Goal: Transaction & Acquisition: Purchase product/service

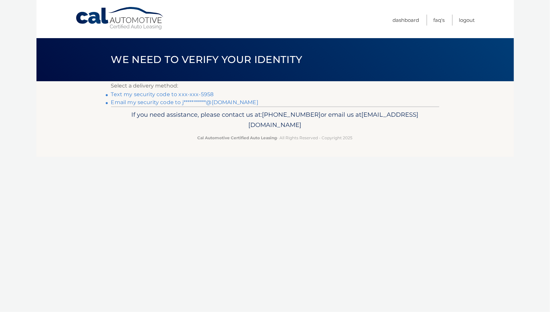
drag, startPoint x: 398, startPoint y: 114, endPoint x: 298, endPoint y: 115, distance: 100.4
click at [298, 115] on p "If you need assistance, please contact us at: 609-807-3200 or email us at Custo…" at bounding box center [274, 119] width 319 height 21
click at [210, 92] on link "Text my security code to xxx-xxx-5958" at bounding box center [162, 94] width 103 height 6
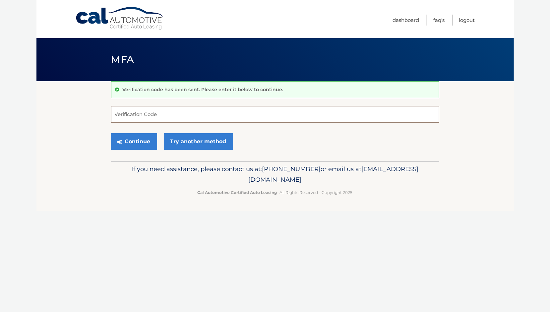
click at [128, 112] on input "Verification Code" at bounding box center [275, 114] width 328 height 17
type input "232360"
click at [145, 149] on button "Continue" at bounding box center [134, 141] width 46 height 17
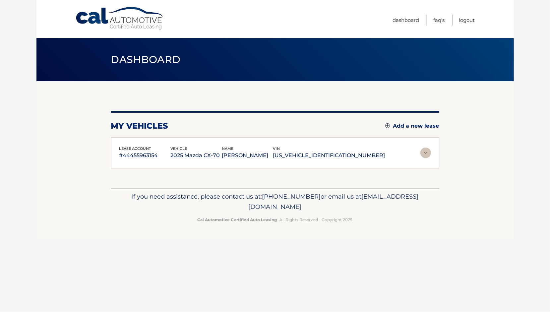
click at [138, 151] on p "#44455963154" at bounding box center [144, 155] width 51 height 9
click at [130, 157] on p "#44455963154" at bounding box center [144, 155] width 51 height 9
click at [426, 151] on img at bounding box center [425, 152] width 11 height 11
click at [428, 154] on img at bounding box center [425, 152] width 11 height 11
click at [140, 155] on p "#44455963154" at bounding box center [144, 155] width 51 height 9
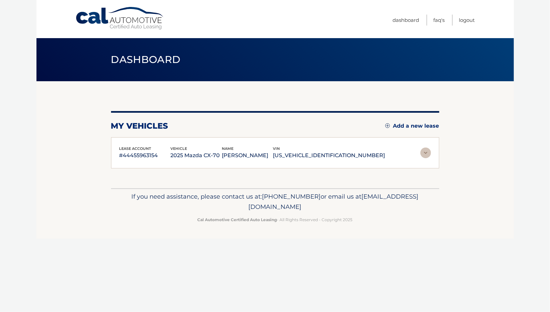
click at [141, 153] on p "#44455963154" at bounding box center [144, 155] width 51 height 9
click at [132, 162] on div "lease account #44455963154 vehicle 2025 Mazda CX-70 name JULIA NUNEZ-RAMOS vin …" at bounding box center [275, 152] width 328 height 31
click at [132, 155] on p "#44455963154" at bounding box center [144, 155] width 51 height 9
click at [132, 150] on span "lease account" at bounding box center [135, 148] width 32 height 5
click at [426, 151] on img at bounding box center [425, 152] width 11 height 11
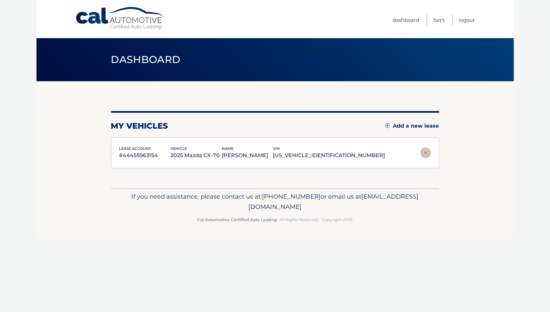
click at [425, 150] on img at bounding box center [425, 152] width 11 height 11
click at [422, 152] on img at bounding box center [425, 152] width 11 height 11
click at [359, 151] on p "JM3KJEHD1S1128116" at bounding box center [329, 155] width 112 height 9
click at [344, 154] on p "[US_VEHICLE_IDENTIFICATION_NUMBER]" at bounding box center [329, 155] width 112 height 9
click at [336, 156] on p "[US_VEHICLE_IDENTIFICATION_NUMBER]" at bounding box center [329, 155] width 112 height 9
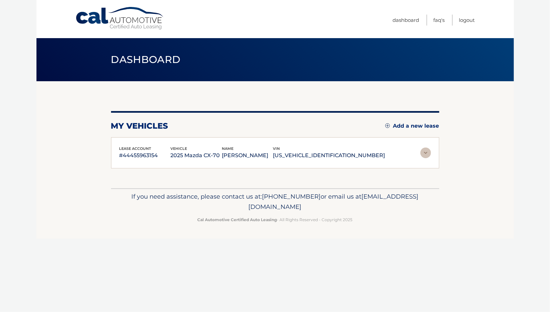
click at [335, 157] on p "[US_VEHICLE_IDENTIFICATION_NUMBER]" at bounding box center [329, 155] width 112 height 9
click at [113, 158] on div "lease account #44455963154 vehicle 2025 Mazda CX-70 name JULIA NUNEZ-RAMOS vin …" at bounding box center [275, 152] width 328 height 31
click at [99, 148] on section "my vehicles Add a new lease lease account #44455963154 vehicle 2025 Mazda CX-70…" at bounding box center [274, 134] width 477 height 107
click at [427, 151] on img at bounding box center [425, 152] width 11 height 11
click at [425, 152] on img at bounding box center [425, 152] width 11 height 11
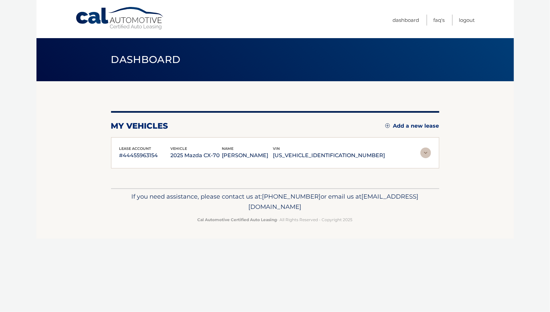
click at [125, 154] on p "#44455963154" at bounding box center [144, 155] width 51 height 9
click at [126, 153] on p "#44455963154" at bounding box center [144, 155] width 51 height 9
click at [128, 154] on p "#44455963154" at bounding box center [144, 155] width 51 height 9
click at [130, 152] on p "#44455963154" at bounding box center [144, 155] width 51 height 9
click at [128, 152] on p "#44455963154" at bounding box center [144, 155] width 51 height 9
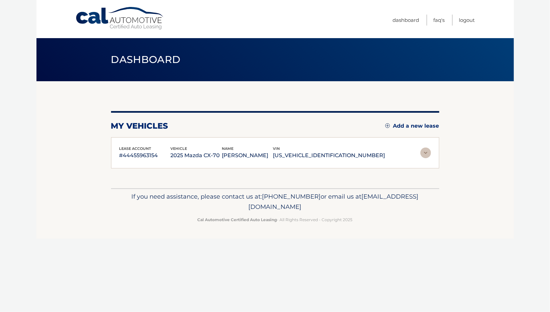
click at [125, 153] on p "#44455963154" at bounding box center [144, 155] width 51 height 9
click at [429, 151] on img at bounding box center [425, 152] width 11 height 11
click at [429, 152] on img at bounding box center [425, 152] width 11 height 11
drag, startPoint x: 372, startPoint y: 154, endPoint x: 361, endPoint y: 146, distance: 13.3
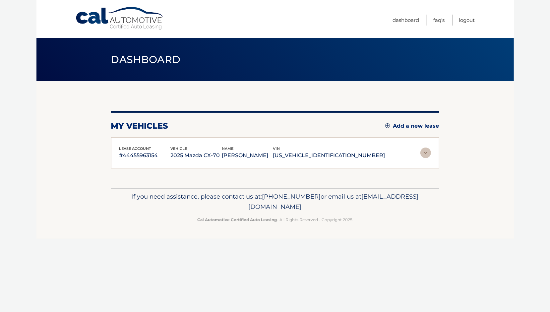
click at [361, 146] on div "vin JM3KJEHD1S1128116" at bounding box center [329, 152] width 112 height 15
click at [386, 125] on img at bounding box center [387, 125] width 5 height 5
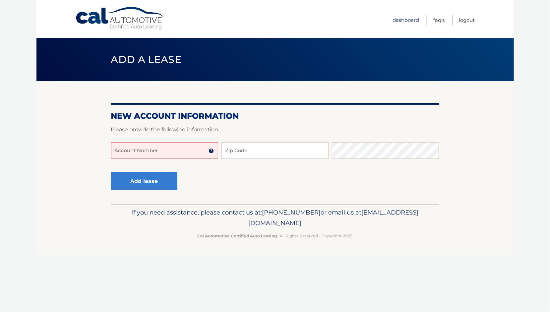
click at [409, 22] on link "Dashboard" at bounding box center [406, 20] width 27 height 11
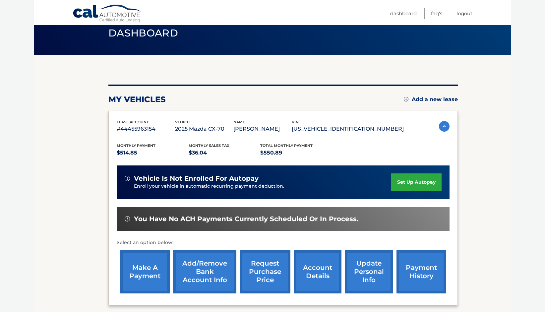
scroll to position [75, 0]
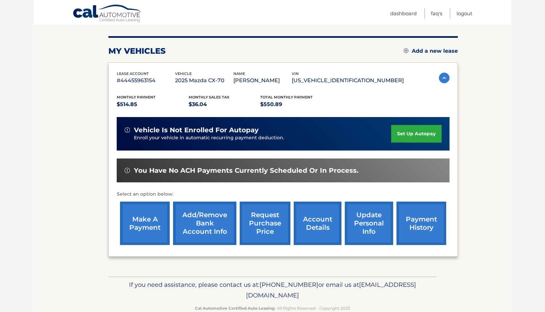
click at [141, 229] on link "make a payment" at bounding box center [145, 222] width 50 height 43
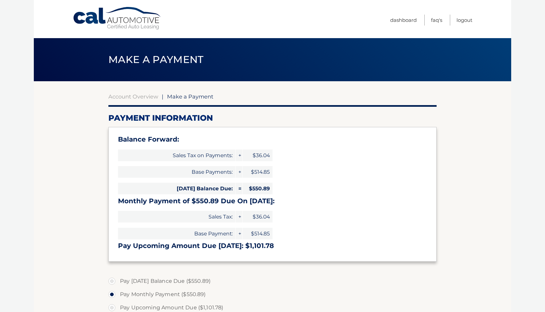
select select "YThkMjY2MTYtZWQwYS00YWNiLTliZmEtZDc0MDg4YTZmZjgz"
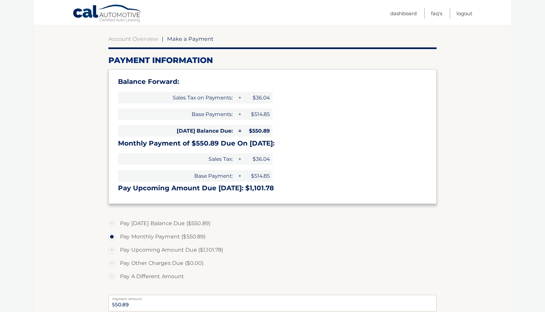
scroll to position [60, 0]
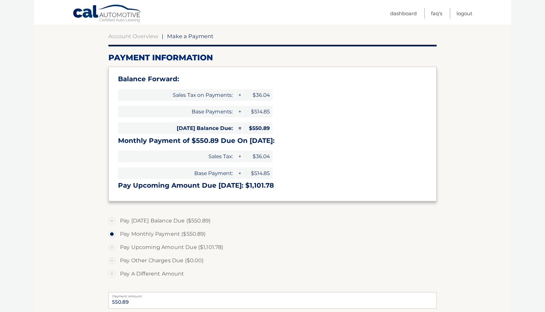
click at [111, 221] on label "Pay [DATE] Balance Due ($550.89)" at bounding box center [272, 220] width 328 height 13
click at [111, 221] on input "Pay [DATE] Balance Due ($550.89)" at bounding box center [114, 219] width 7 height 11
radio input "true"
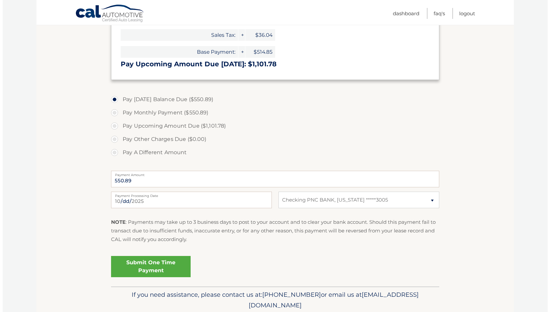
scroll to position [182, 0]
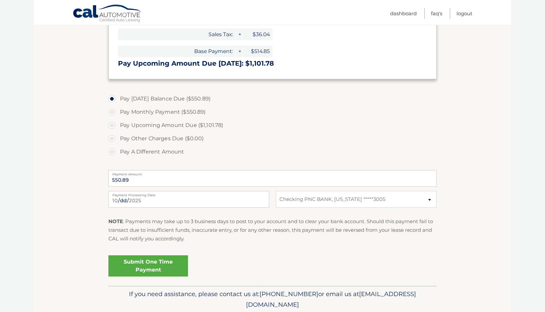
click at [171, 264] on link "Submit One Time Payment" at bounding box center [148, 265] width 80 height 21
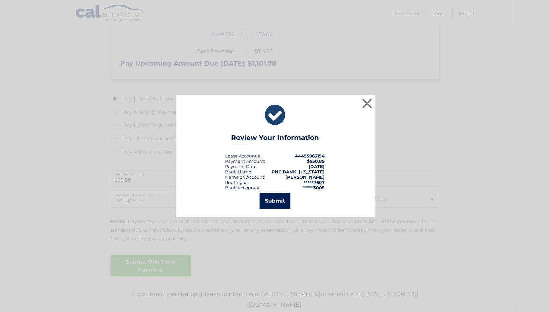
click at [276, 201] on button "Submit" at bounding box center [274, 201] width 31 height 16
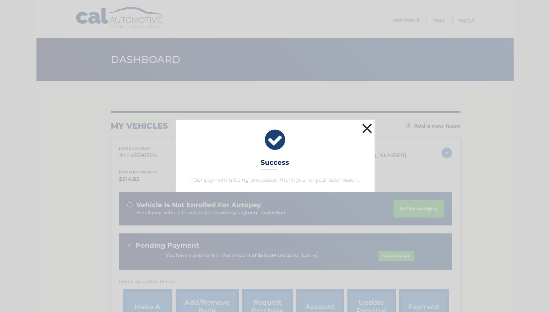
click at [365, 128] on button "×" at bounding box center [367, 128] width 13 height 13
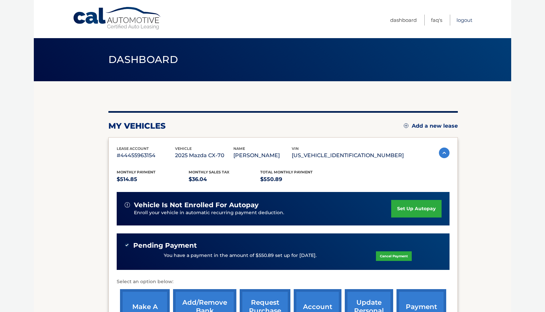
click at [466, 23] on link "Logout" at bounding box center [464, 20] width 16 height 11
